Goal: Task Accomplishment & Management: Manage account settings

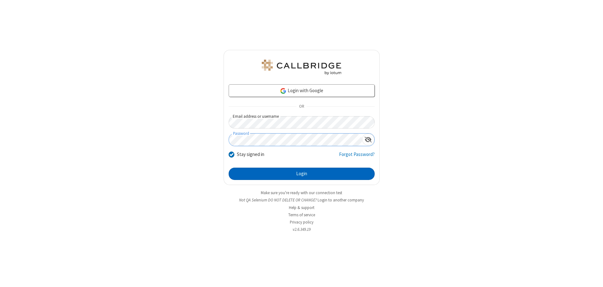
click at [301, 173] on button "Login" at bounding box center [302, 173] width 146 height 13
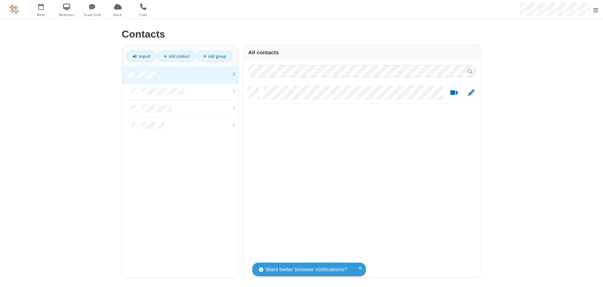
scroll to position [190, 233]
click at [180, 74] on link at bounding box center [180, 74] width 116 height 17
click at [177, 56] on link "Add contact" at bounding box center [177, 56] width 38 height 11
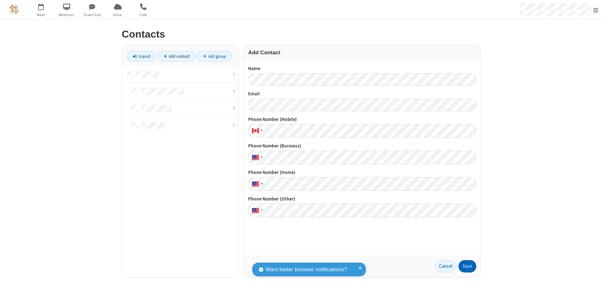
click at [467, 266] on button "Save" at bounding box center [468, 266] width 18 height 13
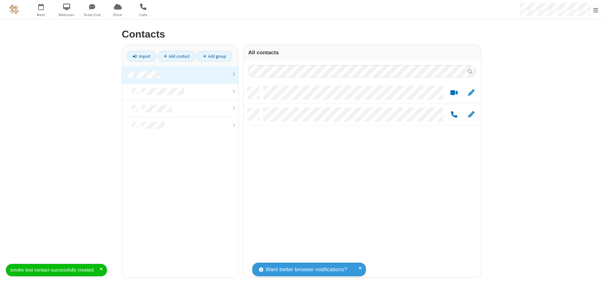
scroll to position [190, 233]
click at [177, 56] on link "Add contact" at bounding box center [177, 56] width 38 height 11
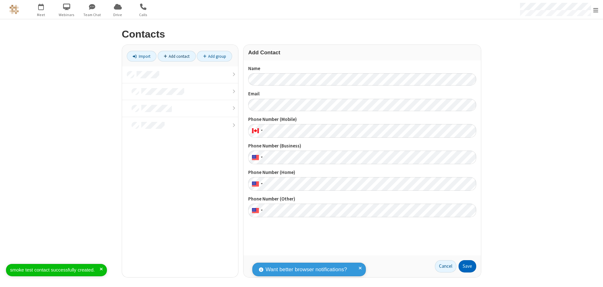
click at [467, 266] on button "Save" at bounding box center [468, 266] width 18 height 13
